Goal: Entertainment & Leisure: Consume media (video, audio)

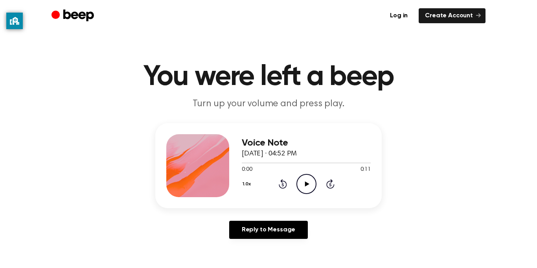
click at [304, 180] on icon "Play Audio" at bounding box center [307, 184] width 20 height 20
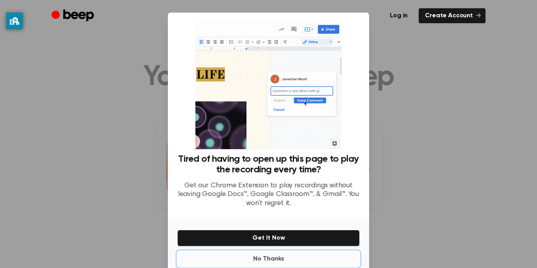
click at [275, 256] on button "No Thanks" at bounding box center [268, 259] width 182 height 16
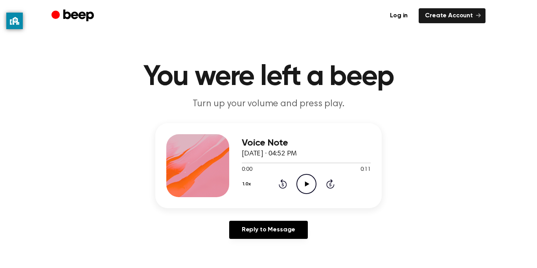
click at [310, 179] on icon "Play Audio" at bounding box center [307, 184] width 20 height 20
click at [312, 182] on icon "Play Audio" at bounding box center [307, 184] width 20 height 20
click at [297, 181] on circle at bounding box center [306, 183] width 19 height 19
click at [317, 162] on div at bounding box center [306, 162] width 129 height 1
click at [309, 188] on icon "Play Audio" at bounding box center [307, 184] width 20 height 20
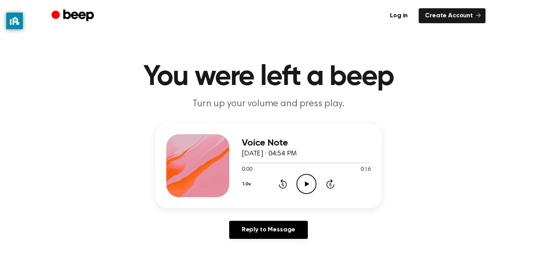
click at [317, 184] on div "1.0x Rewind 5 seconds Play Audio Skip 5 seconds" at bounding box center [306, 184] width 129 height 20
click at [313, 183] on icon "Play Audio" at bounding box center [307, 184] width 20 height 20
click at [302, 179] on icon "Play Audio" at bounding box center [307, 184] width 20 height 20
click at [307, 184] on icon at bounding box center [307, 183] width 4 height 5
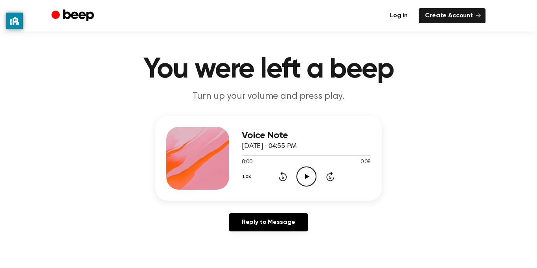
scroll to position [11, 0]
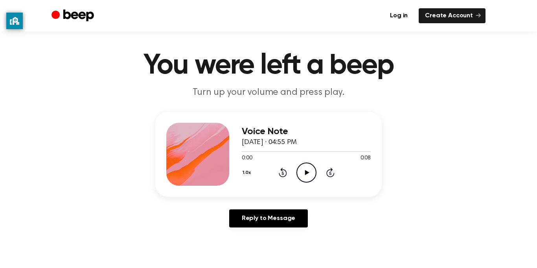
click at [305, 185] on div "Voice Note August 23, 2023 · 04:55 PM 0:00 0:08 Your browser does not support t…" at bounding box center [306, 154] width 129 height 63
click at [304, 181] on icon "Play Audio" at bounding box center [307, 172] width 20 height 20
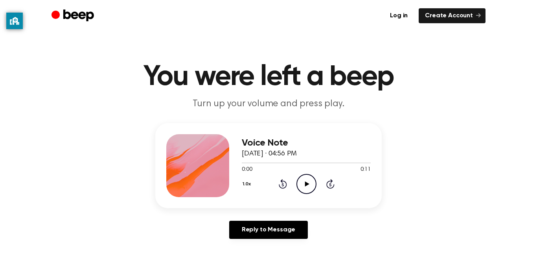
click at [289, 160] on div at bounding box center [306, 162] width 129 height 6
click at [307, 184] on icon at bounding box center [307, 183] width 4 height 5
click at [283, 184] on icon at bounding box center [283, 184] width 2 height 3
click at [312, 188] on icon "Play Audio" at bounding box center [307, 184] width 20 height 20
click at [312, 175] on icon "Play Audio" at bounding box center [307, 184] width 20 height 20
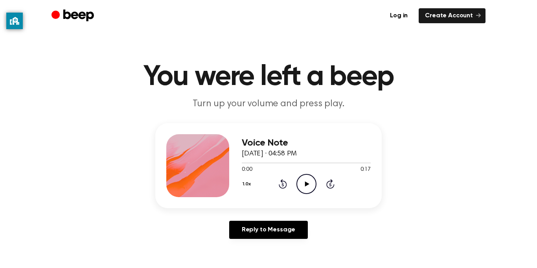
click at [313, 188] on icon "Play Audio" at bounding box center [307, 184] width 20 height 20
click at [312, 182] on icon "Play Audio" at bounding box center [307, 184] width 20 height 20
click at [307, 186] on icon "Play Audio" at bounding box center [307, 184] width 20 height 20
click at [310, 184] on icon "Play Audio" at bounding box center [307, 184] width 20 height 20
